Goal: Task Accomplishment & Management: Manage account settings

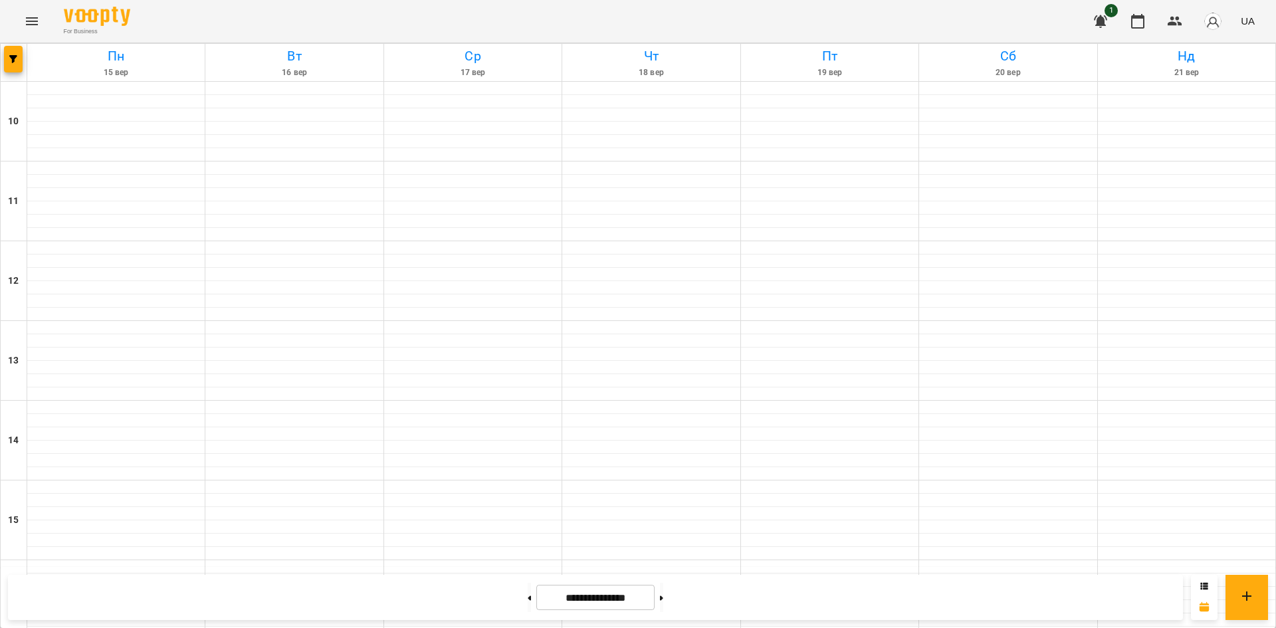
scroll to position [531, 0]
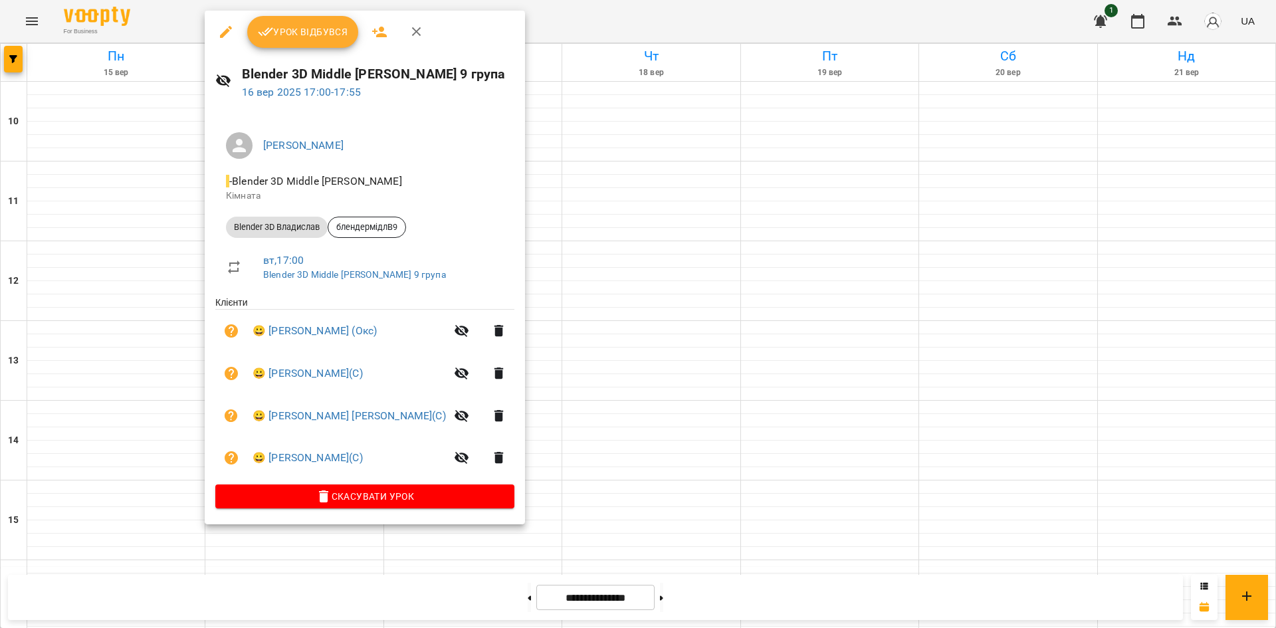
drag, startPoint x: 929, startPoint y: 302, endPoint x: 923, endPoint y: 296, distance: 8.5
click at [937, 300] on div at bounding box center [638, 314] width 1276 height 628
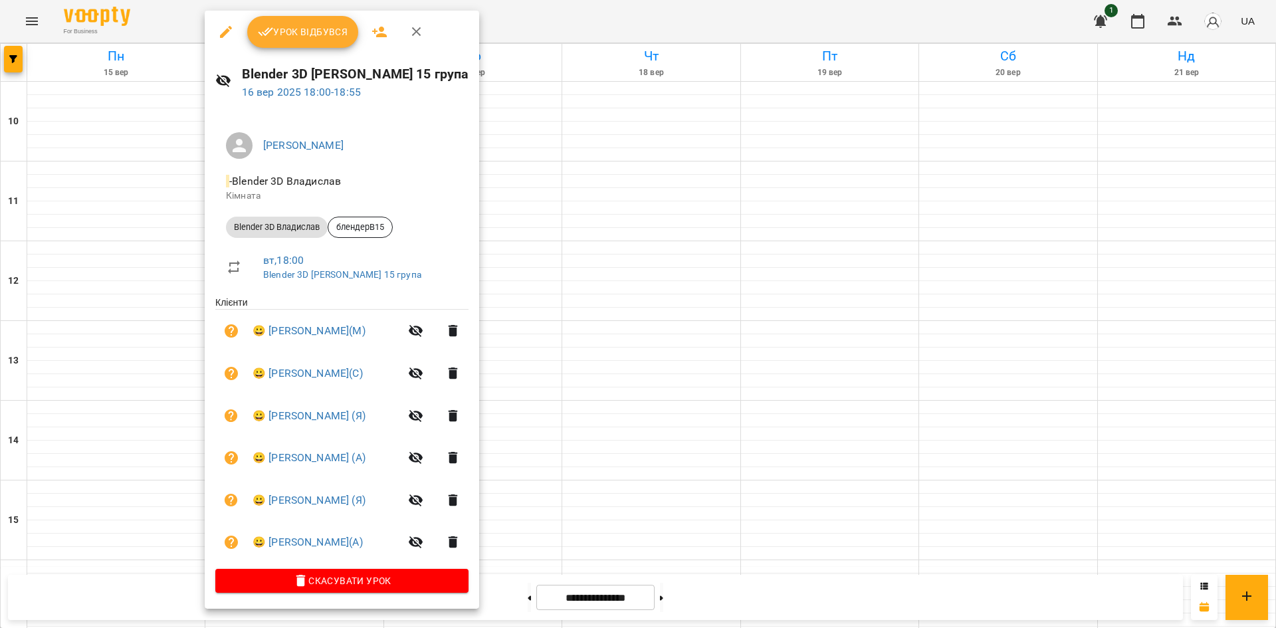
click at [877, 248] on div at bounding box center [638, 314] width 1276 height 628
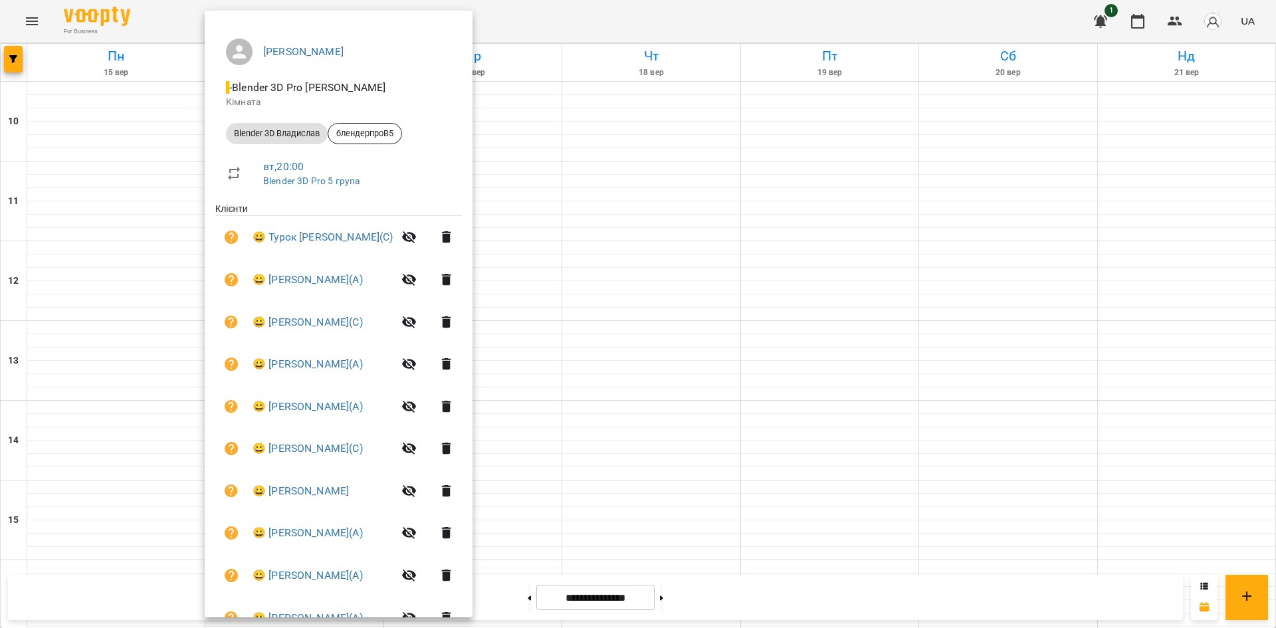
scroll to position [0, 0]
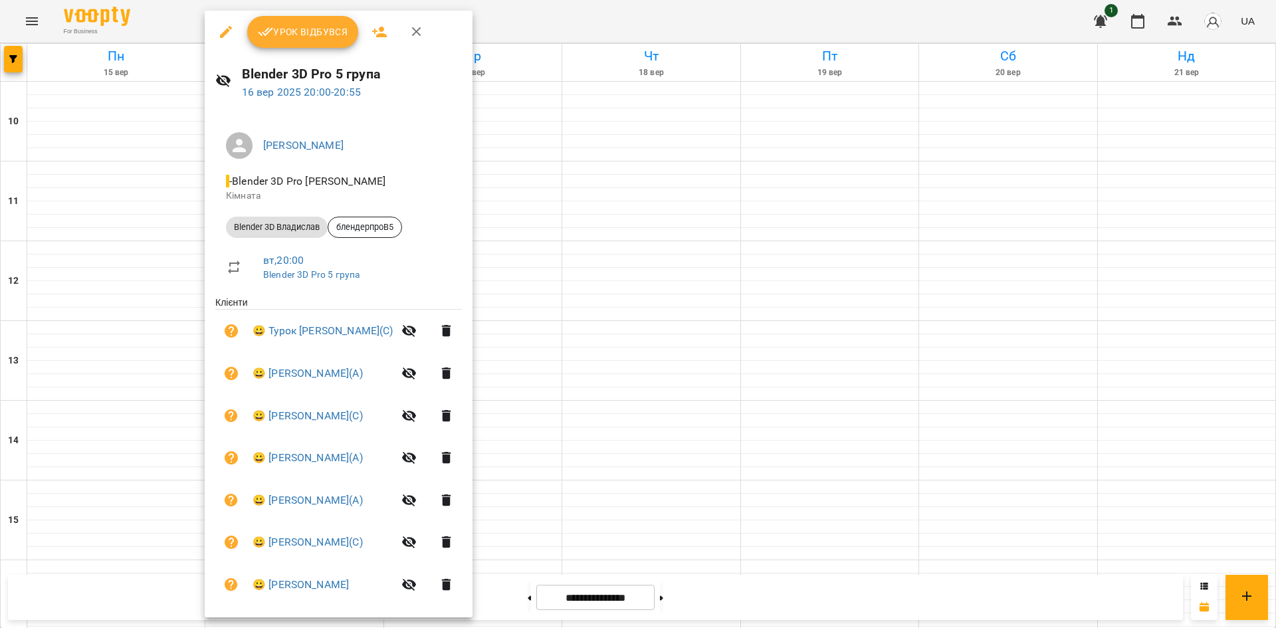
click at [927, 369] on div at bounding box center [638, 314] width 1276 height 628
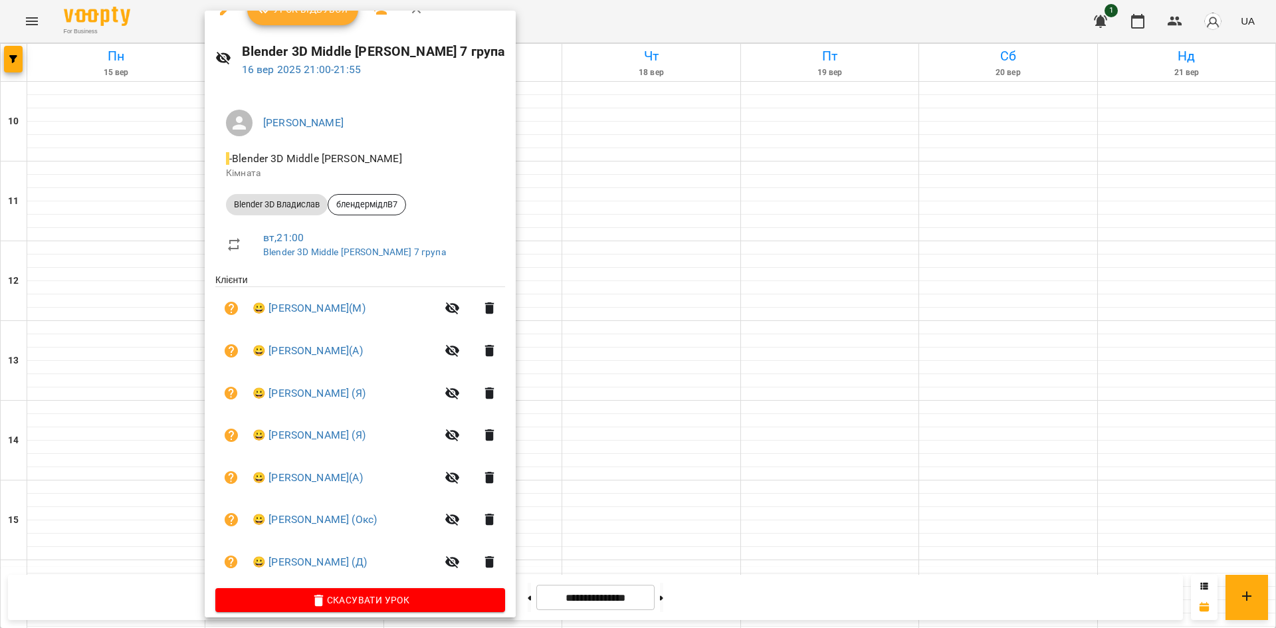
scroll to position [35, 0]
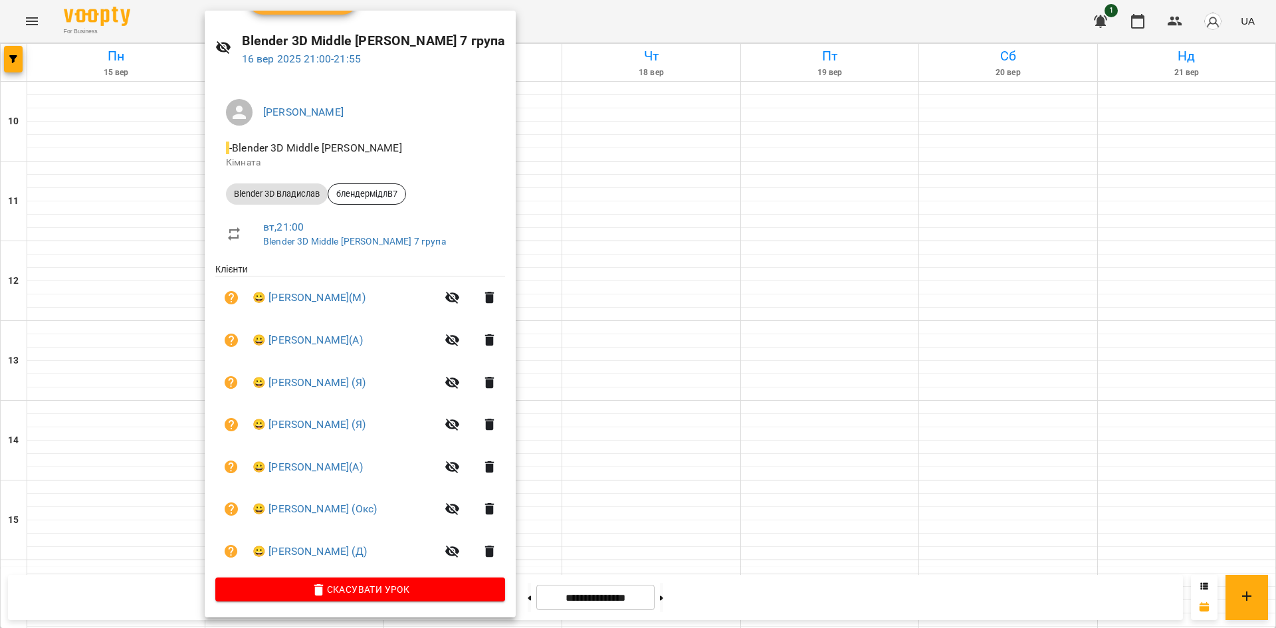
drag, startPoint x: 970, startPoint y: 472, endPoint x: 604, endPoint y: 615, distance: 392.9
click at [958, 472] on div at bounding box center [638, 314] width 1276 height 628
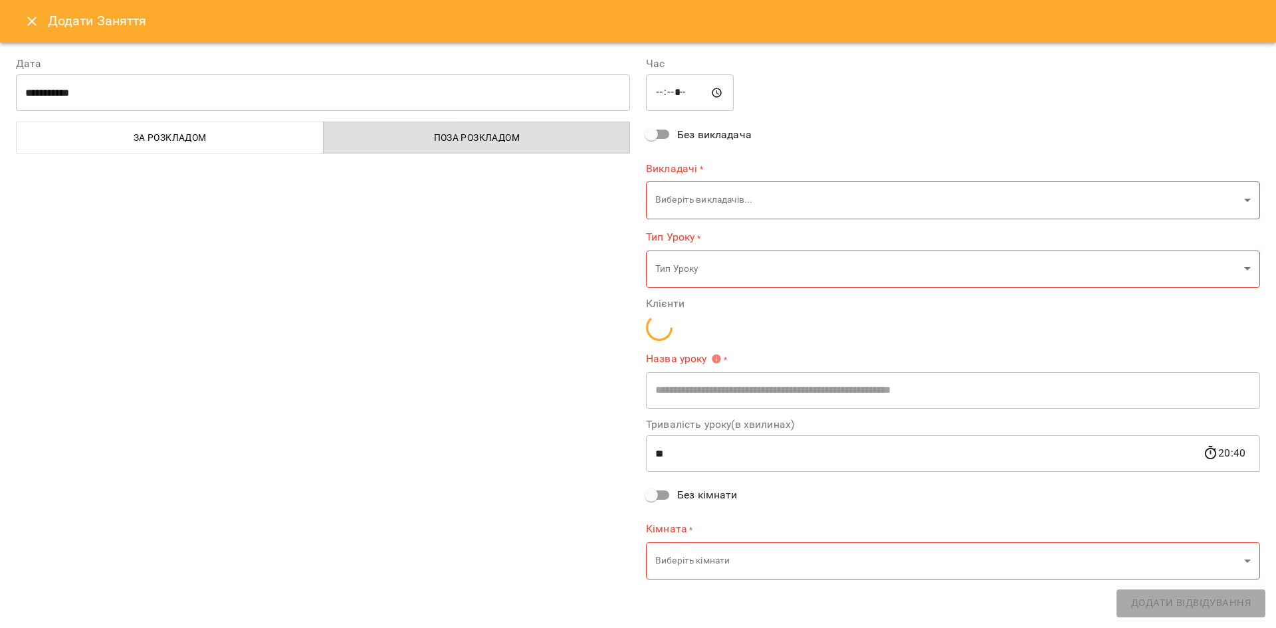
type input "**********"
type input "**"
type input "**********"
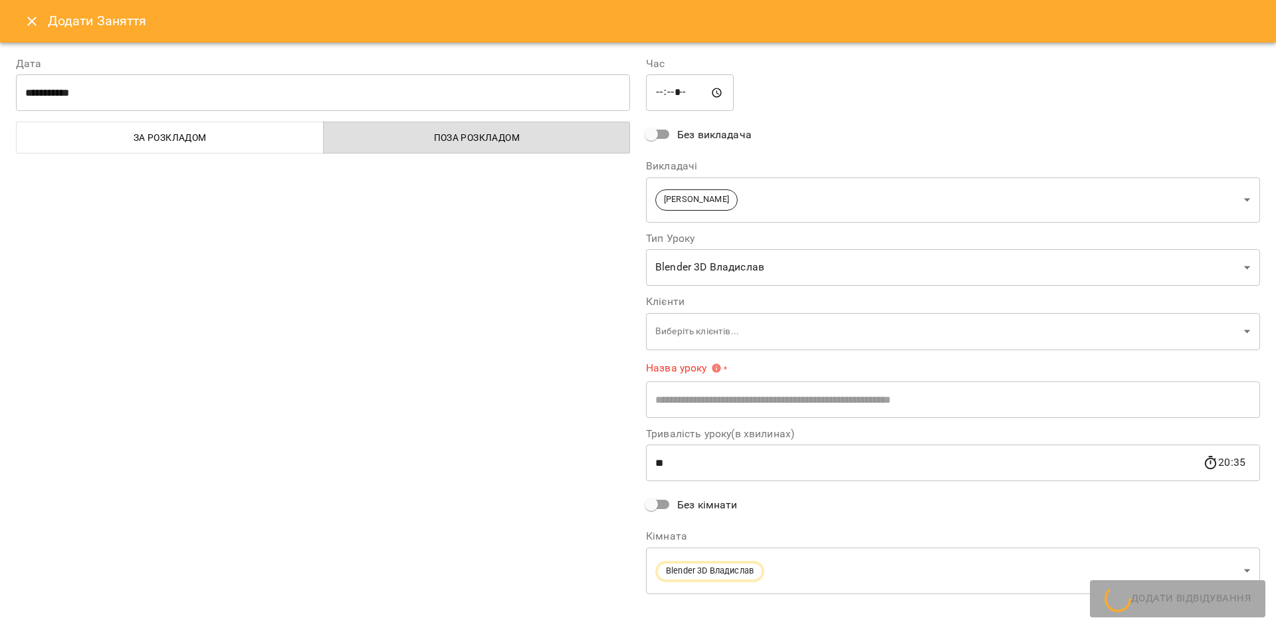
click at [47, 24] on button "Close" at bounding box center [32, 21] width 32 height 32
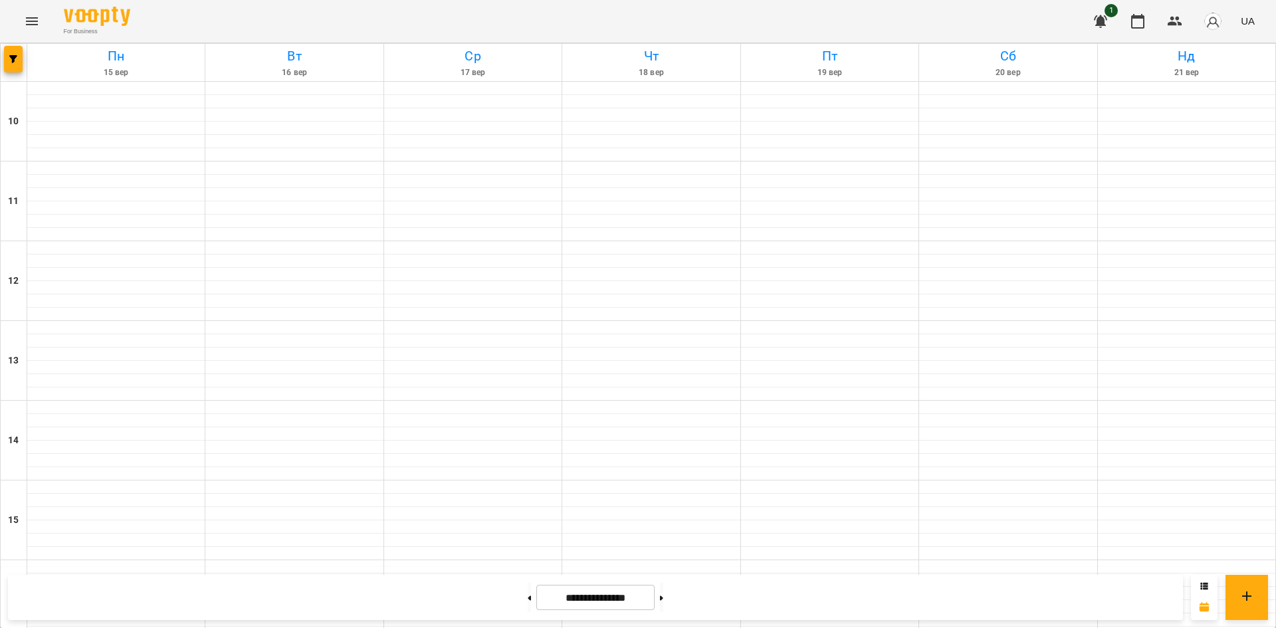
click at [38, 21] on icon "Menu" at bounding box center [32, 21] width 16 height 16
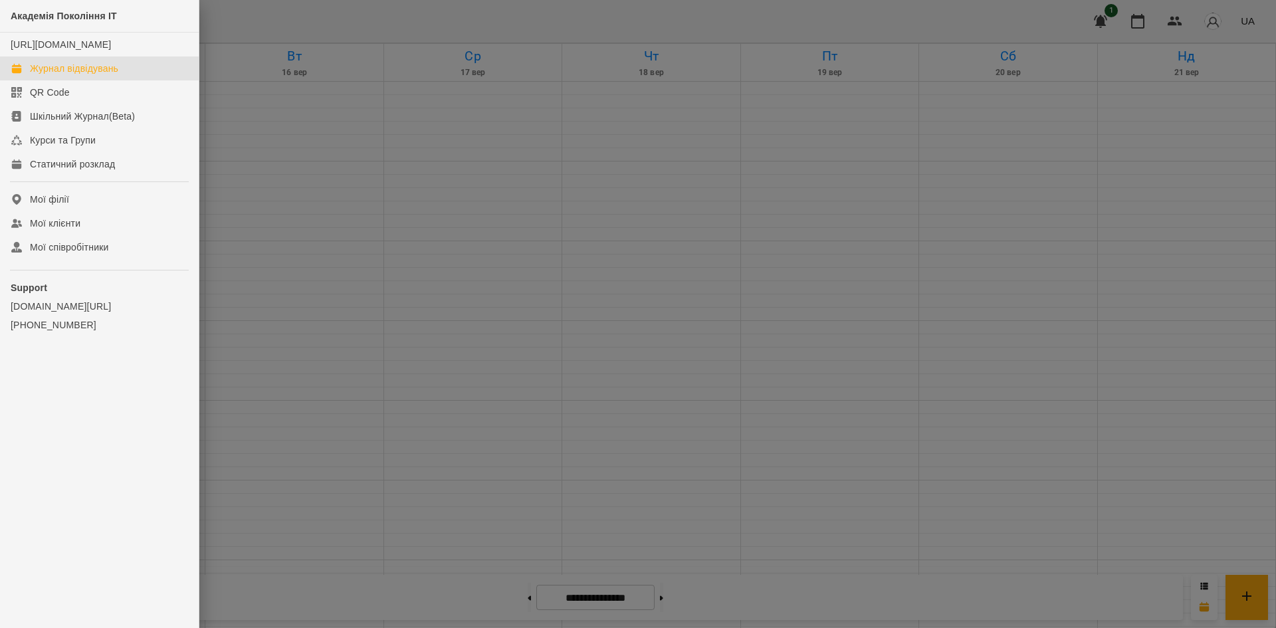
click at [398, 179] on div at bounding box center [638, 314] width 1276 height 628
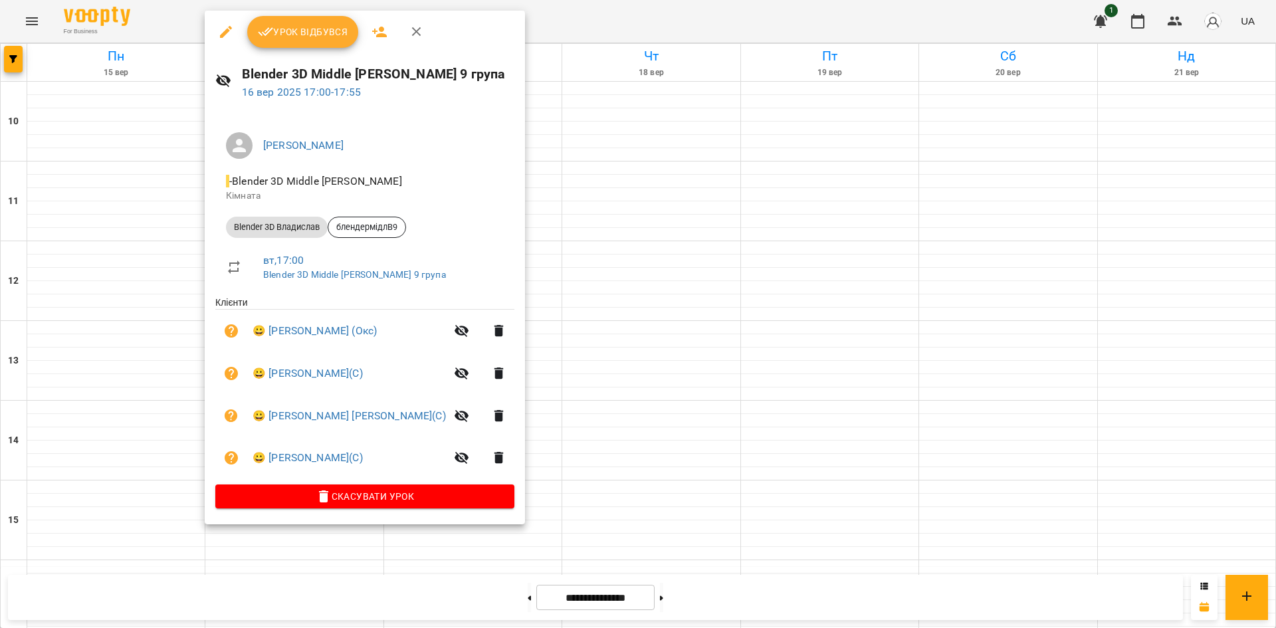
click at [298, 40] on span "Урок відбувся" at bounding box center [303, 32] width 90 height 16
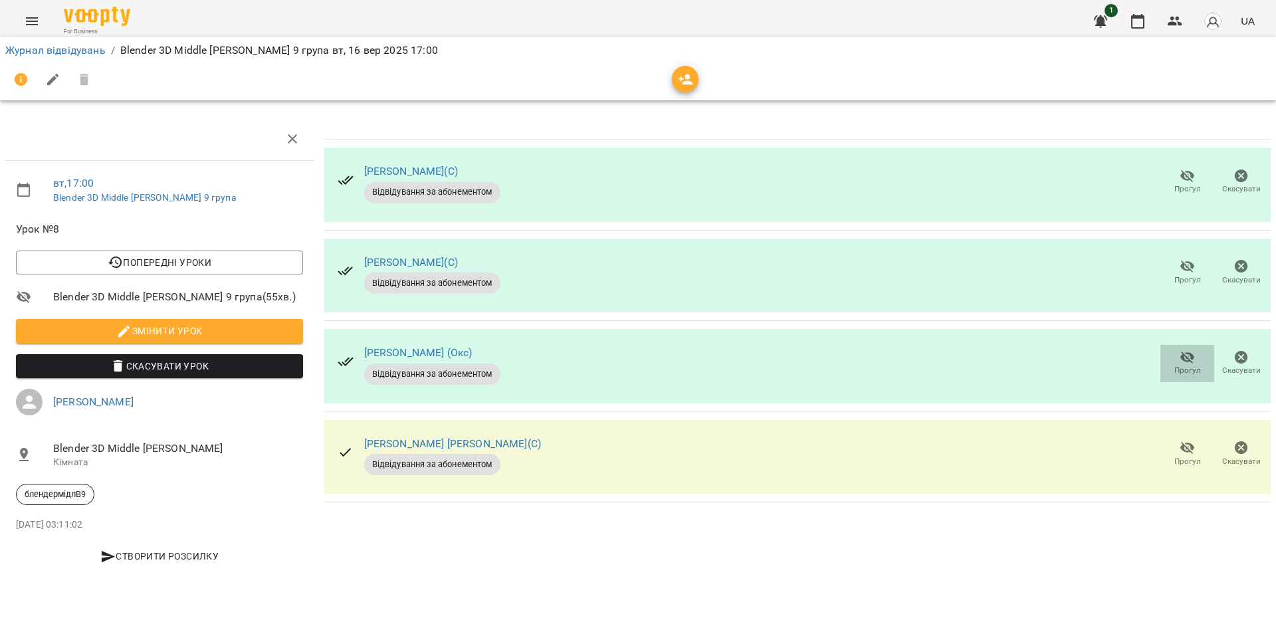
click at [1174, 352] on span "Прогул" at bounding box center [1187, 362] width 38 height 27
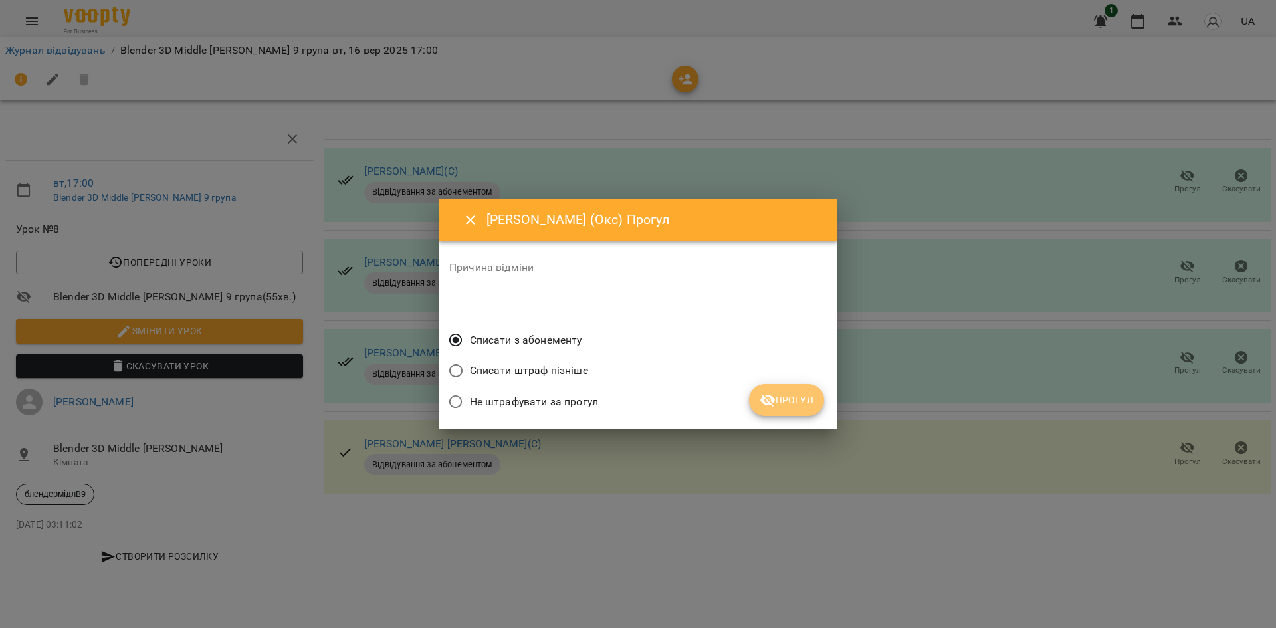
click at [779, 401] on span "Прогул" at bounding box center [786, 400] width 54 height 16
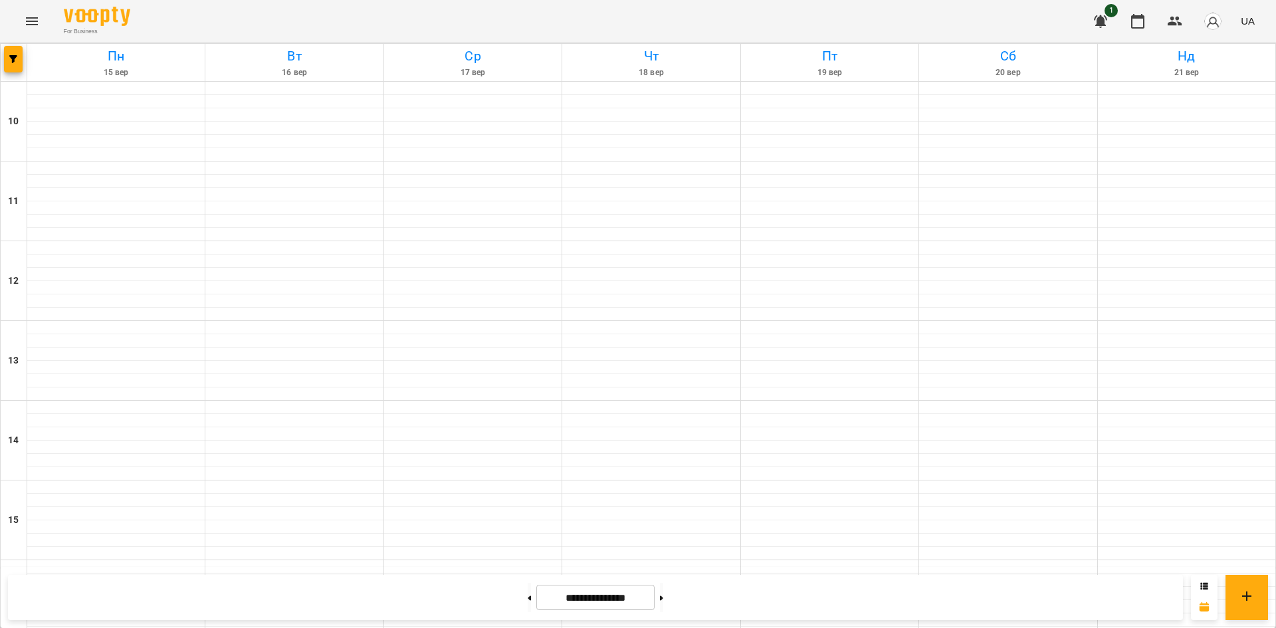
scroll to position [399, 0]
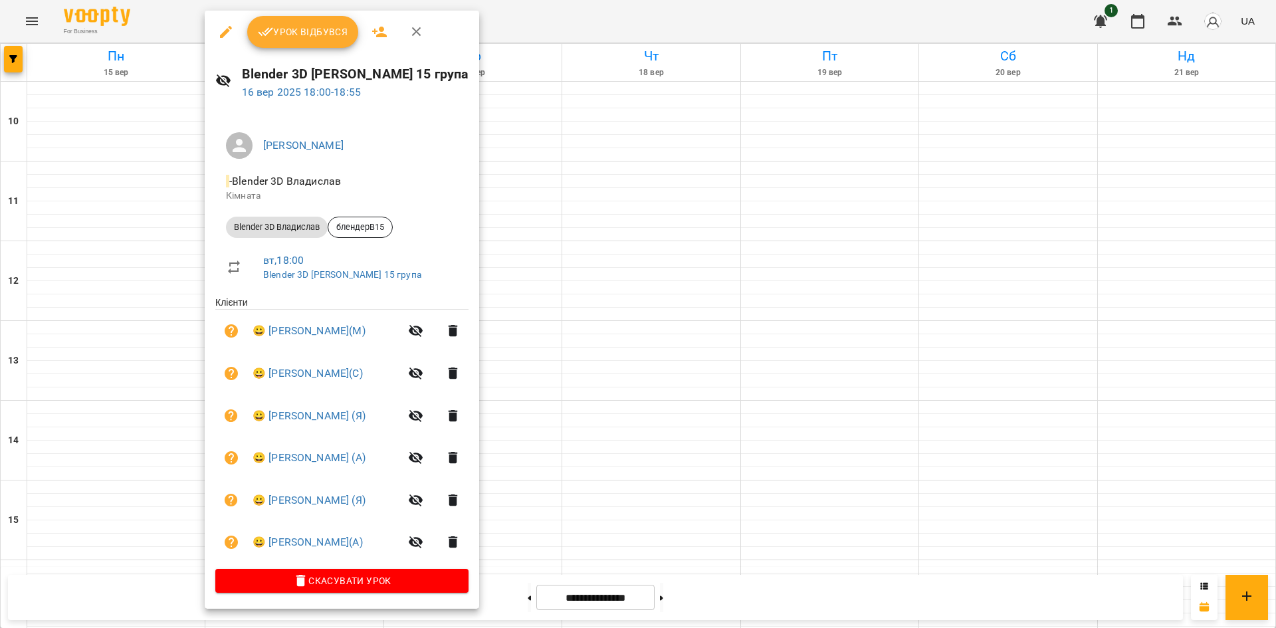
click at [611, 151] on div at bounding box center [638, 314] width 1276 height 628
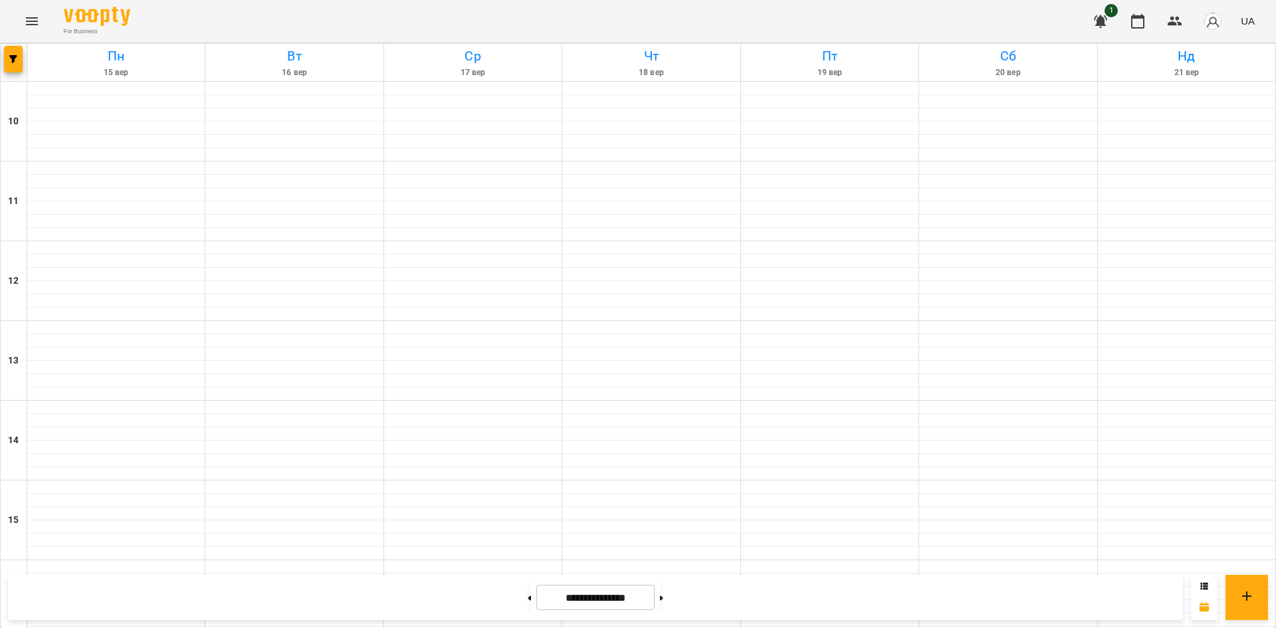
scroll to position [550, 0]
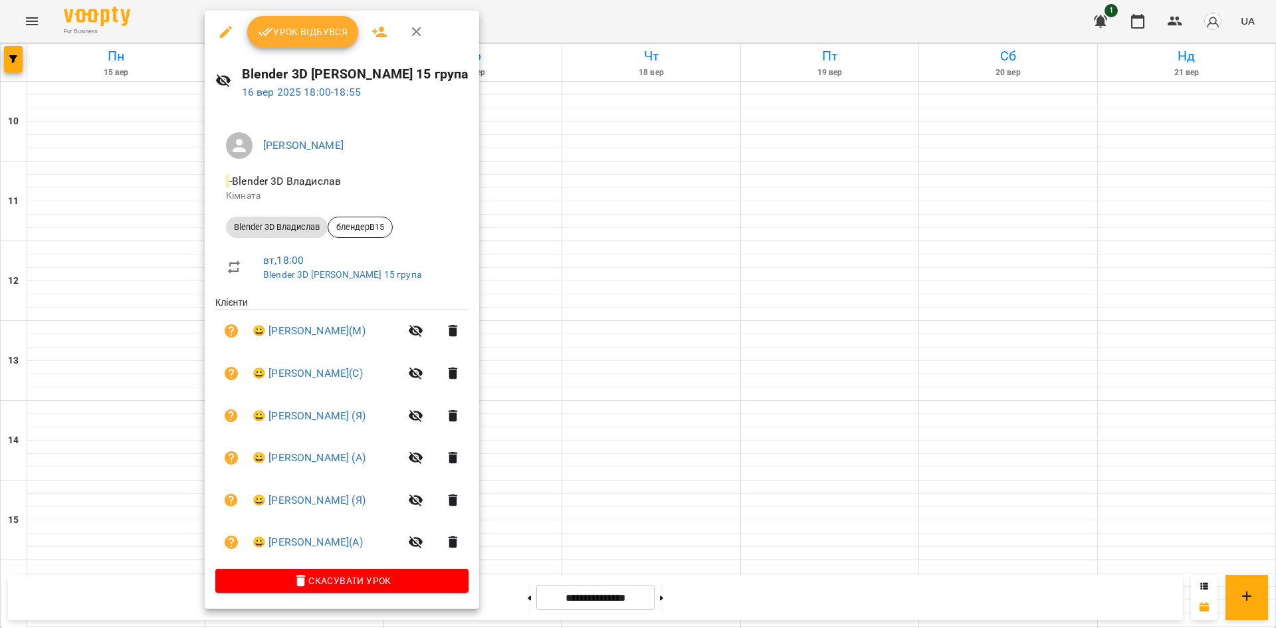
drag, startPoint x: 539, startPoint y: 183, endPoint x: 525, endPoint y: 156, distance: 30.3
click at [536, 175] on div at bounding box center [638, 314] width 1276 height 628
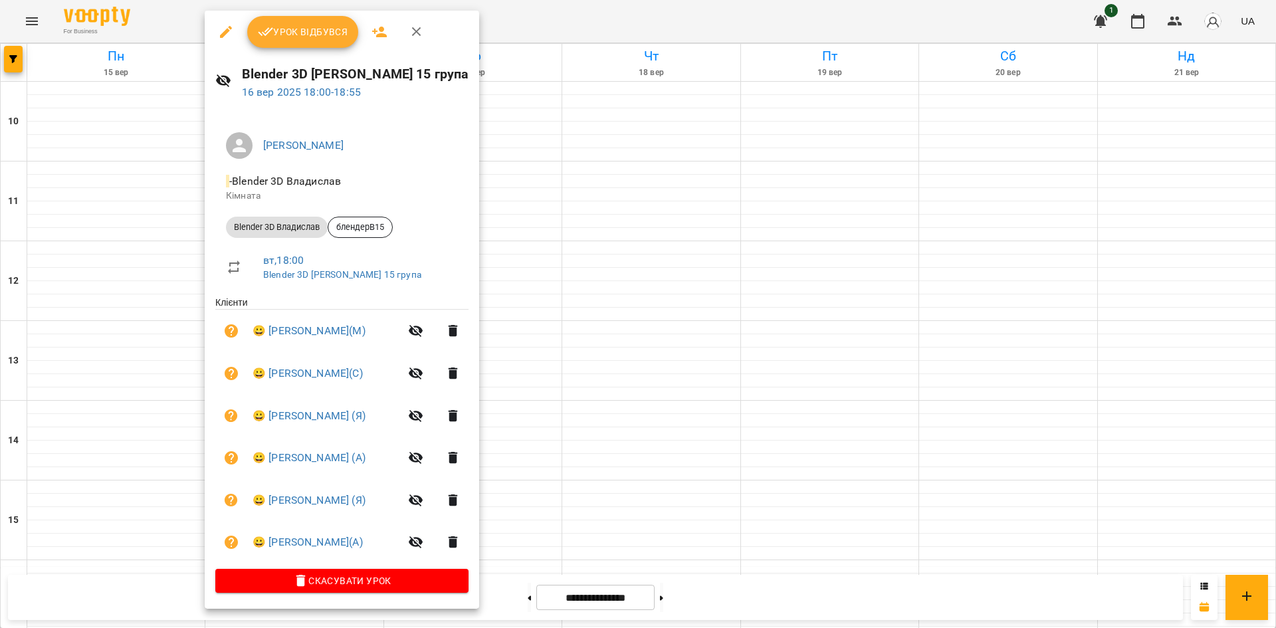
click at [286, 40] on span "Урок відбувся" at bounding box center [303, 32] width 90 height 16
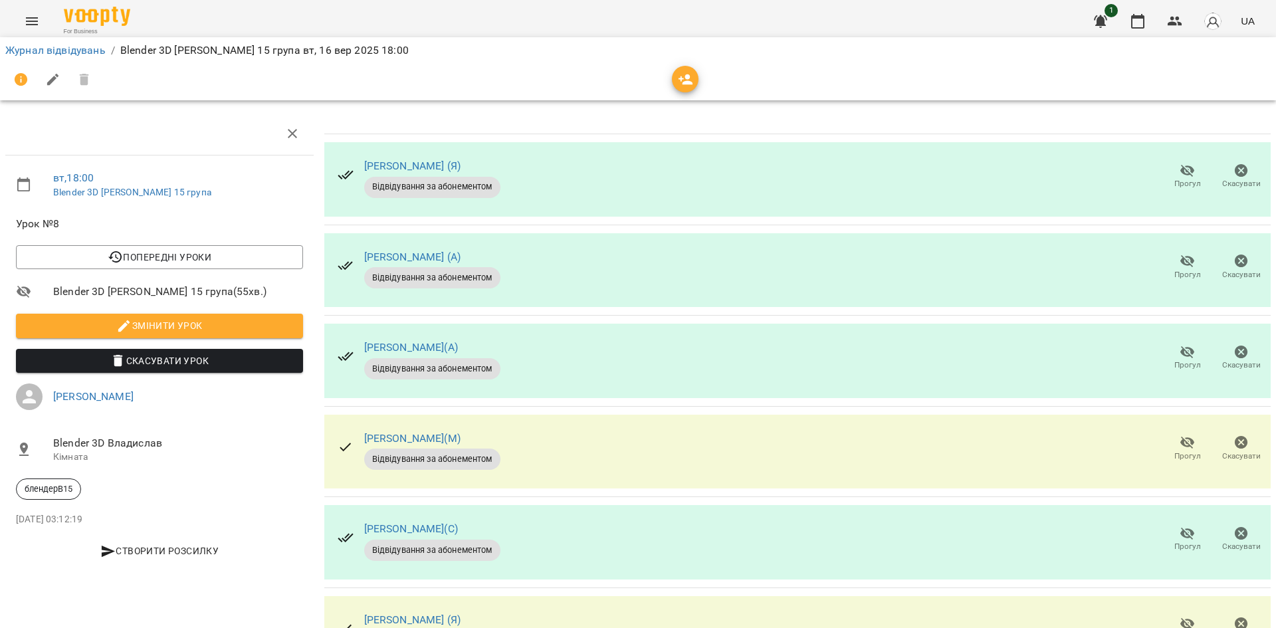
scroll to position [76, 0]
